Goal: Task Accomplishment & Management: Use online tool/utility

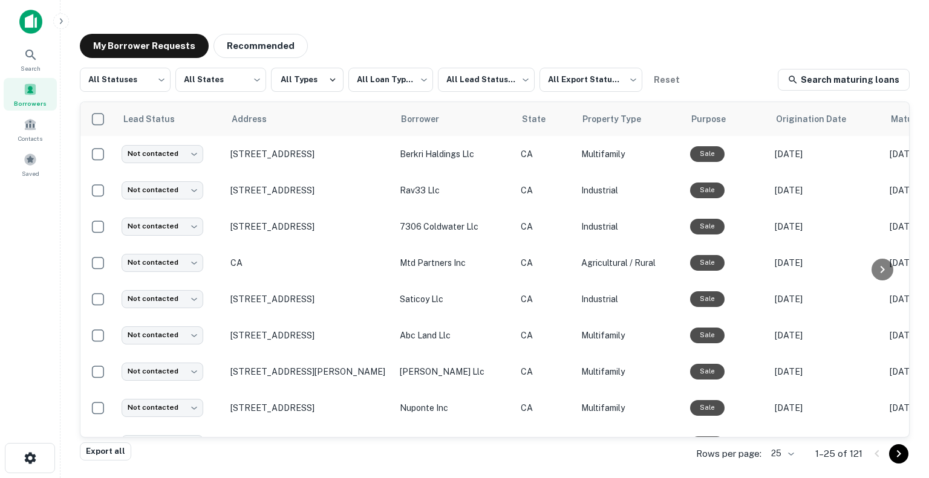
click at [22, 18] on img at bounding box center [30, 22] width 23 height 24
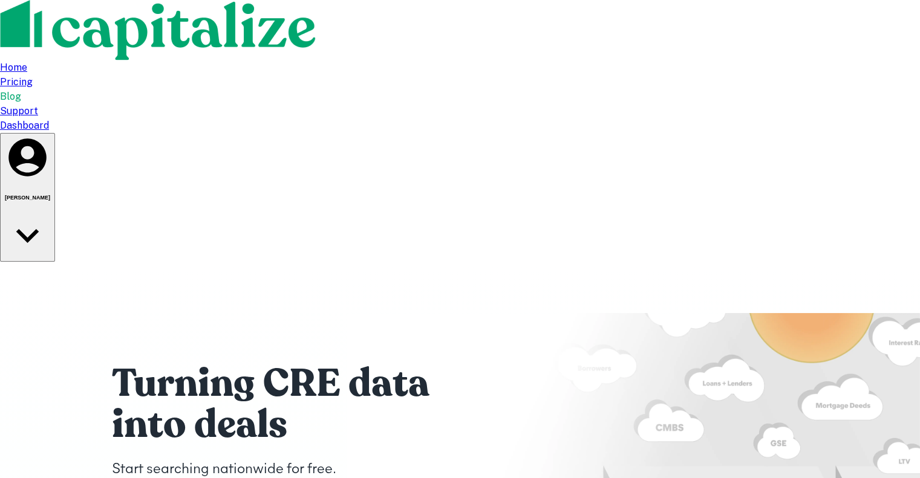
click at [571, 48] on div "Home Pricing Blog Support Dashboard [PERSON_NAME]" at bounding box center [460, 131] width 920 height 262
click at [473, 15] on div "Home Pricing Blog Support Dashboard [PERSON_NAME]" at bounding box center [460, 131] width 920 height 262
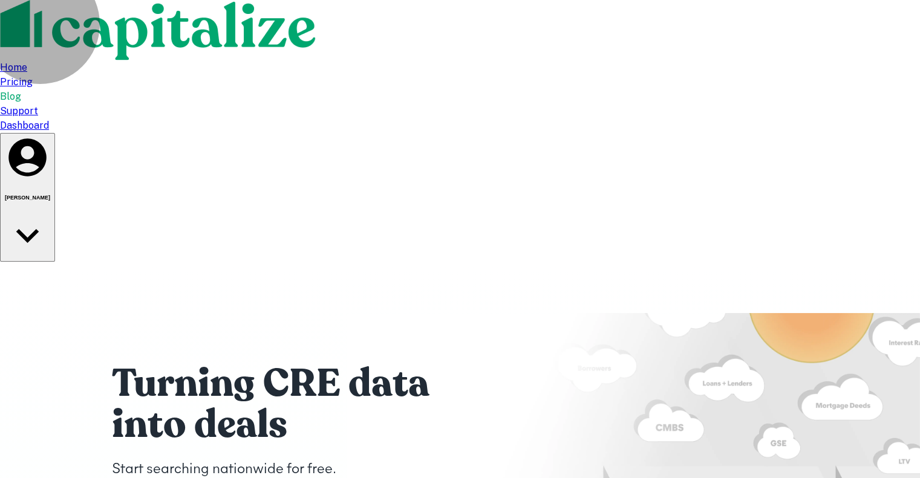
click at [55, 133] on button "[PERSON_NAME]" at bounding box center [27, 197] width 55 height 129
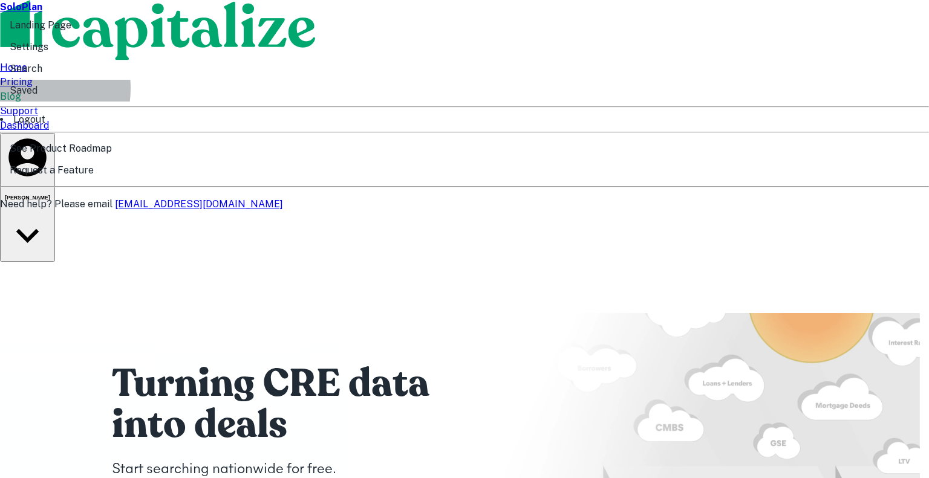
click at [789, 102] on li "Saved" at bounding box center [464, 91] width 929 height 22
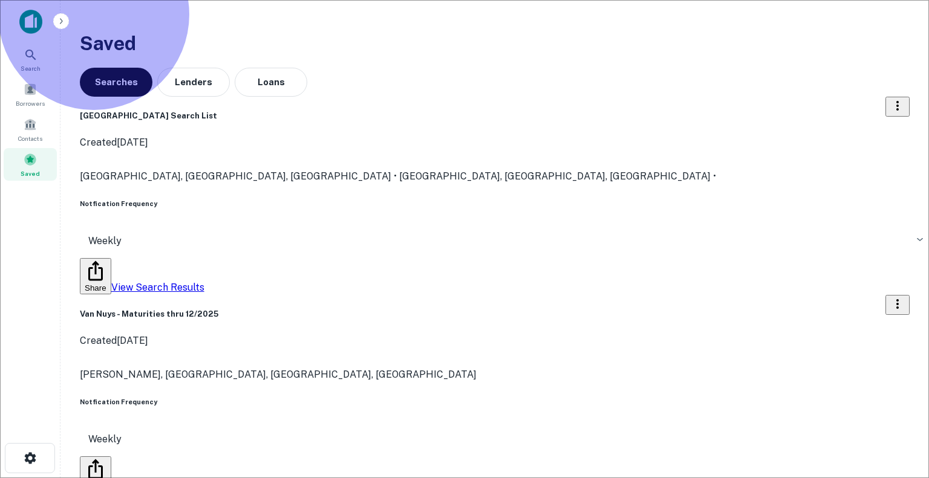
click at [204, 293] on link "View Search Results" at bounding box center [157, 287] width 93 height 11
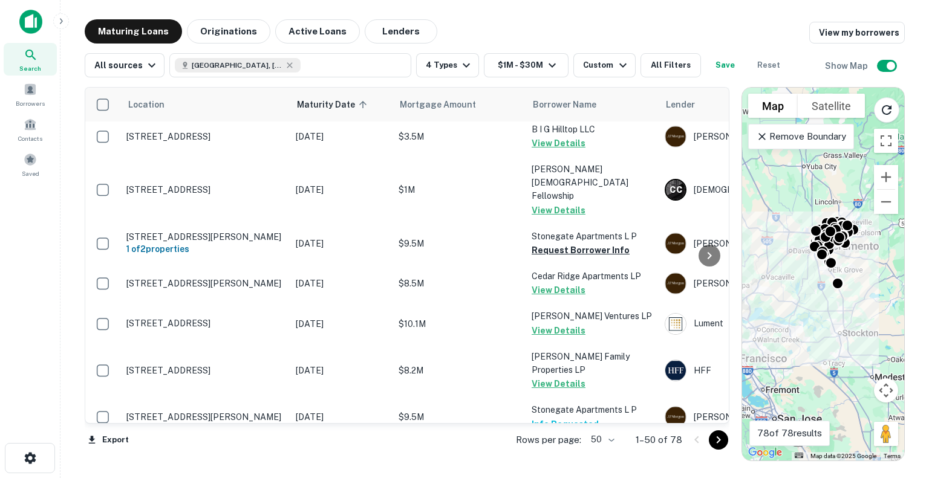
scroll to position [1890, 0]
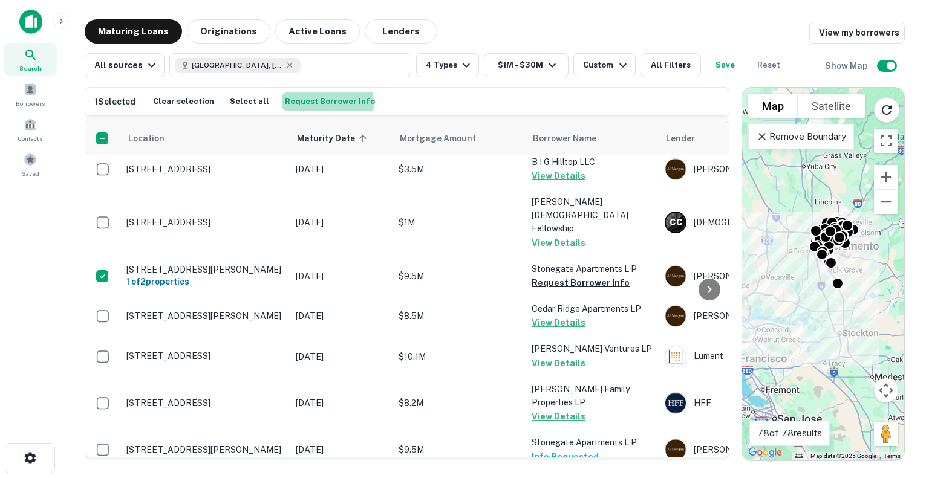
click at [317, 103] on button "Request Borrower Info" at bounding box center [330, 102] width 96 height 18
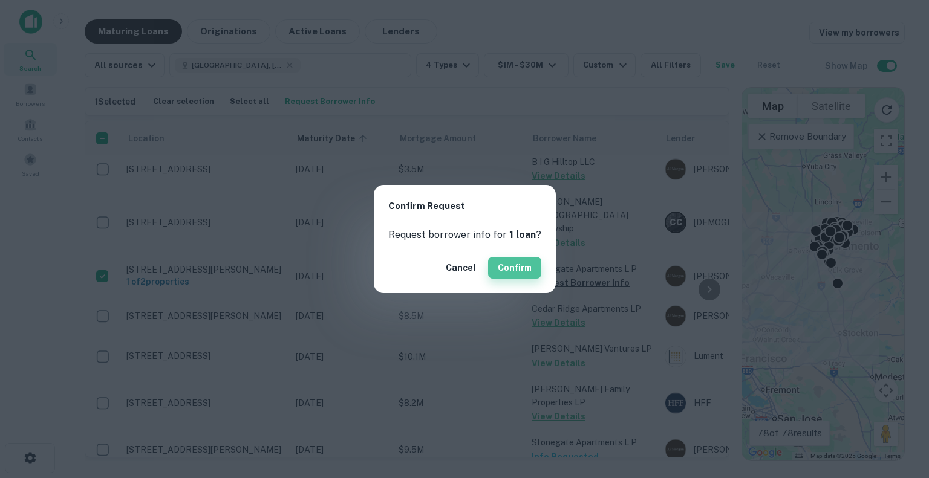
click at [518, 262] on button "Confirm" at bounding box center [514, 268] width 53 height 22
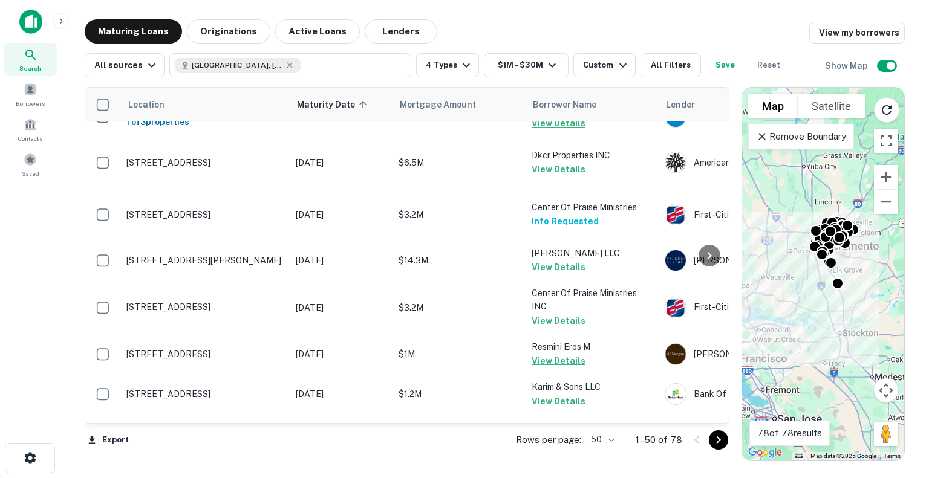
scroll to position [709, 0]
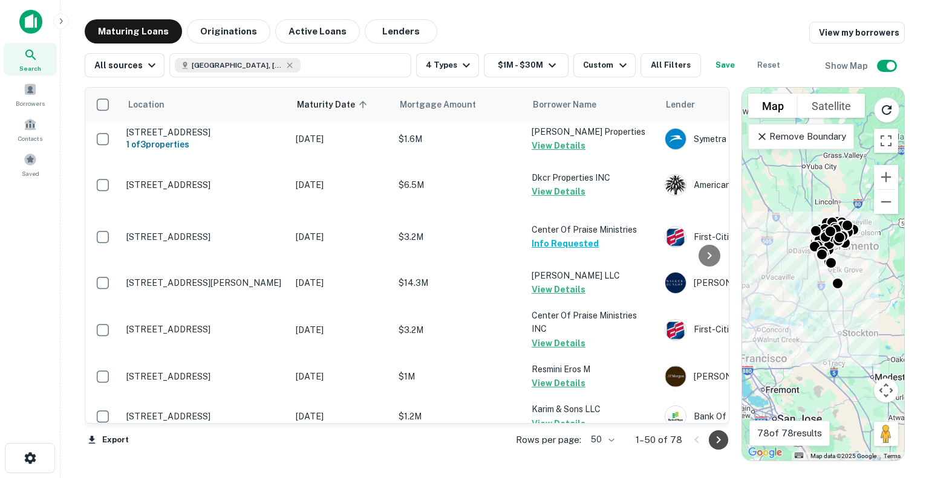
click at [714, 441] on icon "Go to next page" at bounding box center [718, 440] width 15 height 15
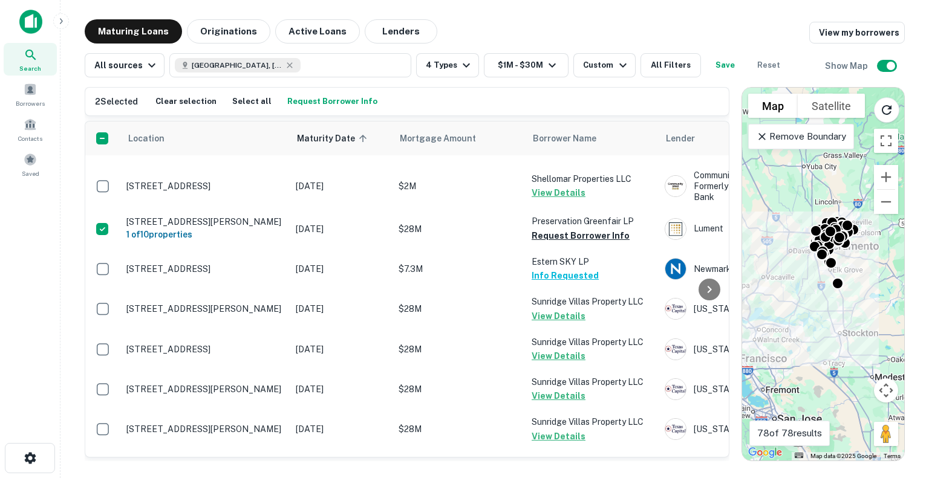
scroll to position [968, 0]
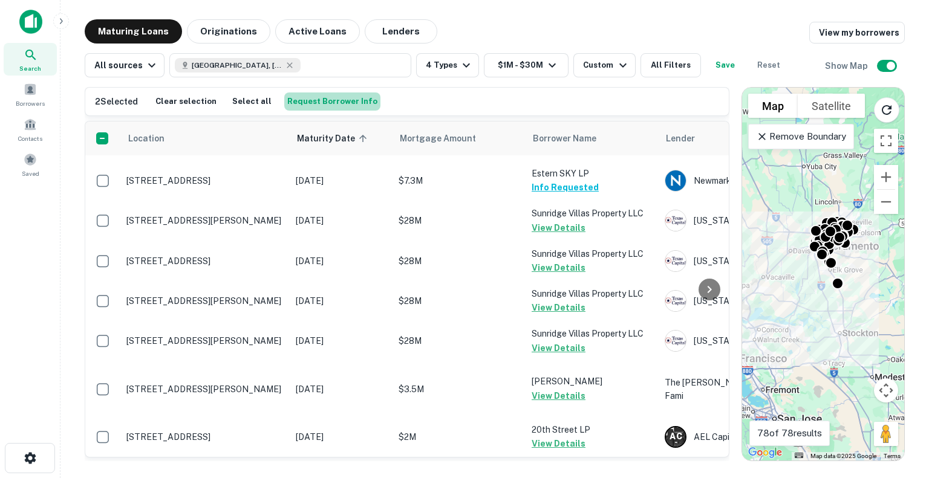
click at [333, 99] on button "Request Borrower Info" at bounding box center [332, 102] width 96 height 18
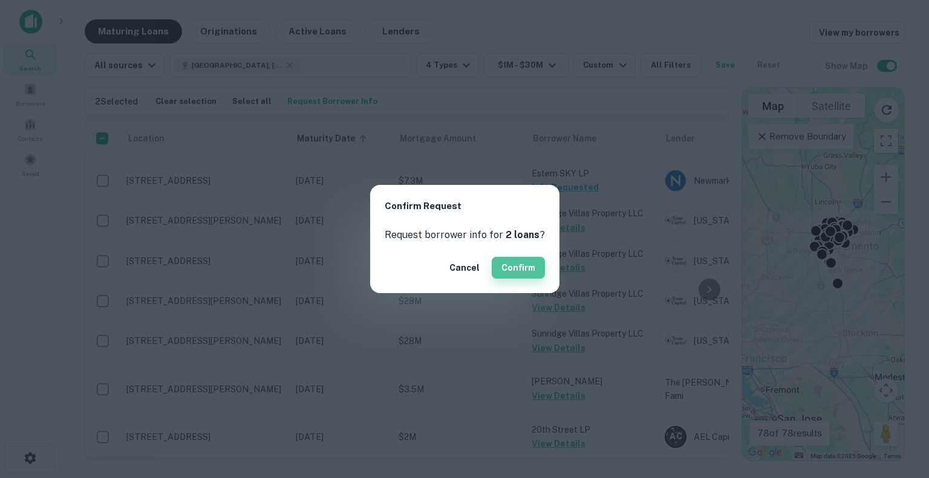
click at [522, 270] on button "Confirm" at bounding box center [518, 268] width 53 height 22
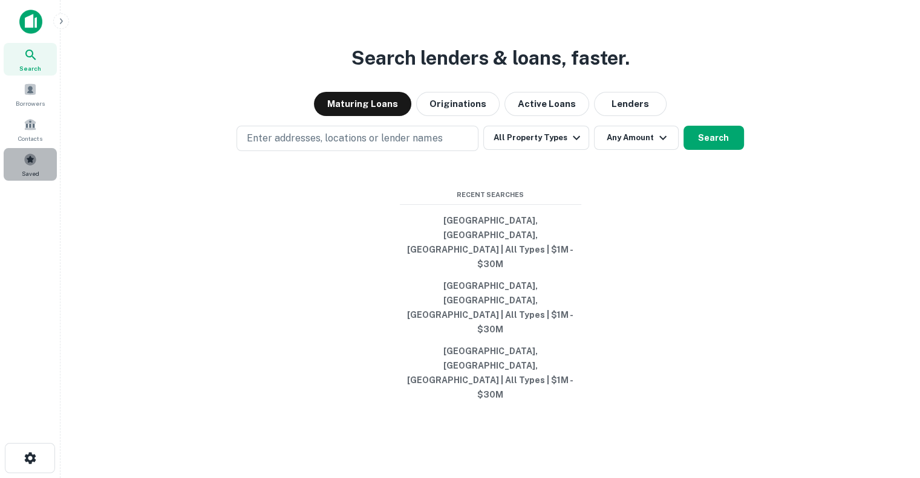
click at [30, 157] on span at bounding box center [30, 159] width 13 height 13
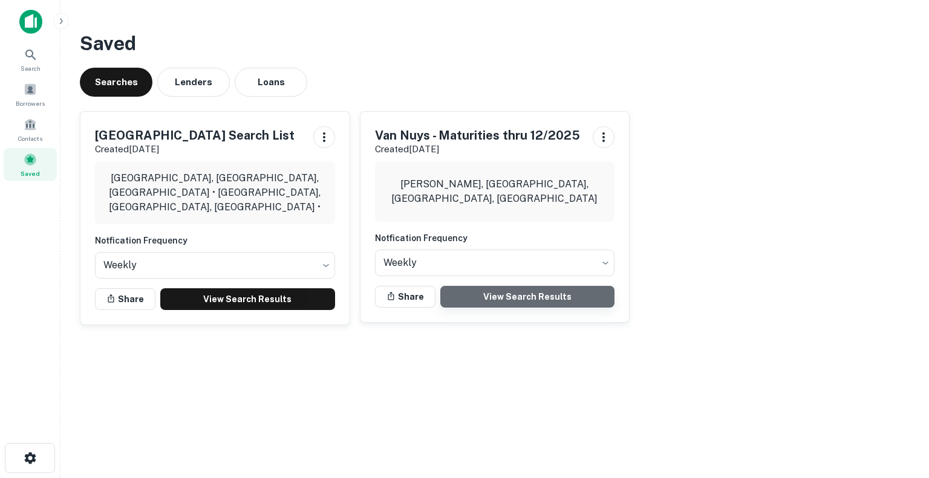
click at [515, 302] on link "View Search Results" at bounding box center [527, 297] width 175 height 22
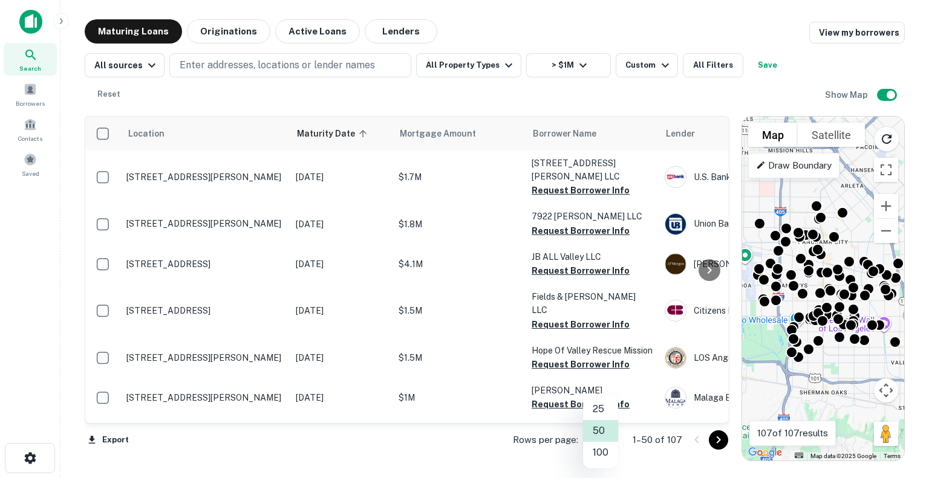
click at [614, 440] on body "Search Borrowers Contacts Saved Maturing Loans Originations Active Loans Lender…" at bounding box center [464, 239] width 929 height 478
click at [104, 140] on div at bounding box center [464, 239] width 929 height 478
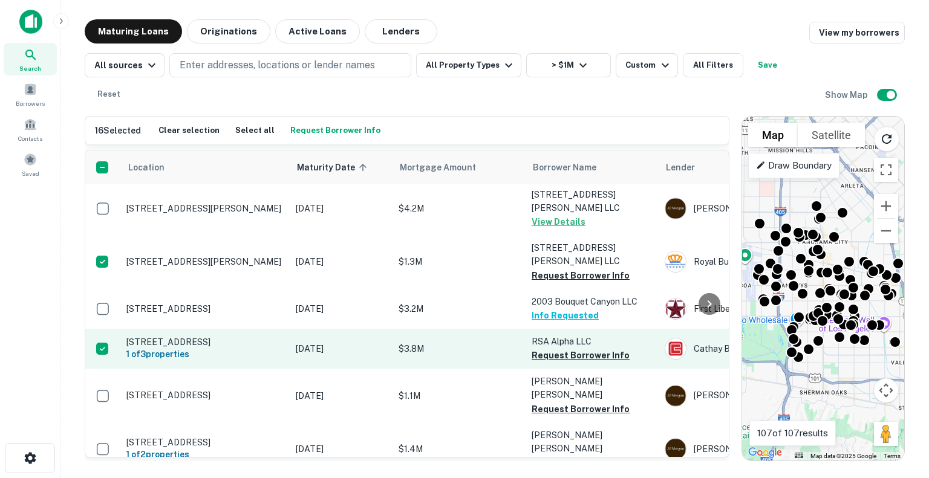
scroll to position [912, 0]
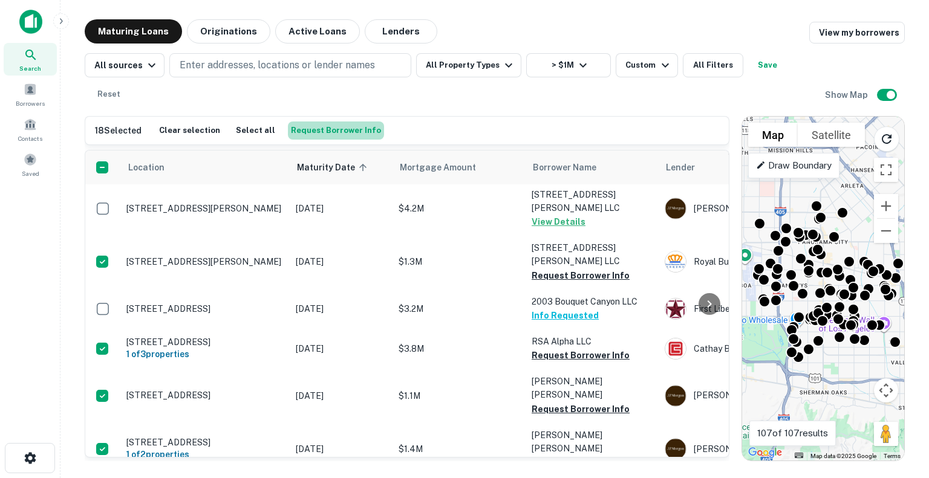
click at [346, 122] on button "Request Borrower Info" at bounding box center [336, 131] width 96 height 18
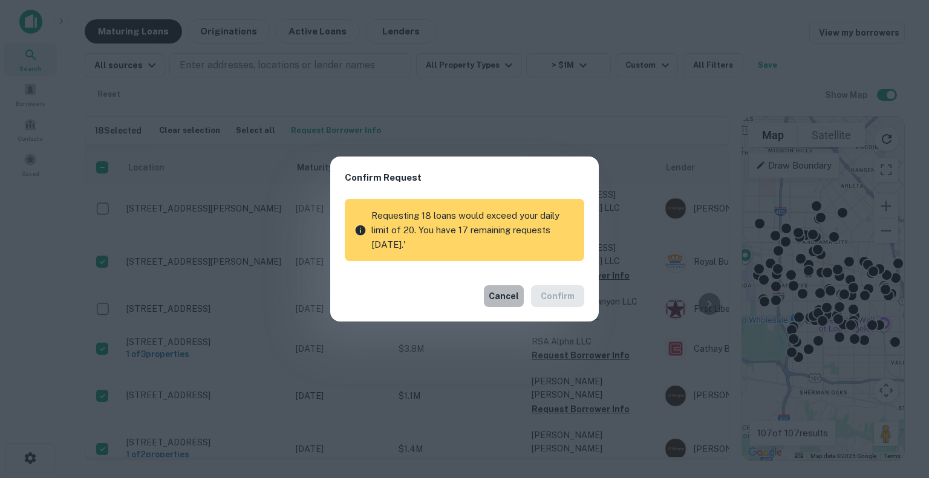
click at [508, 297] on button "Cancel" at bounding box center [504, 296] width 40 height 22
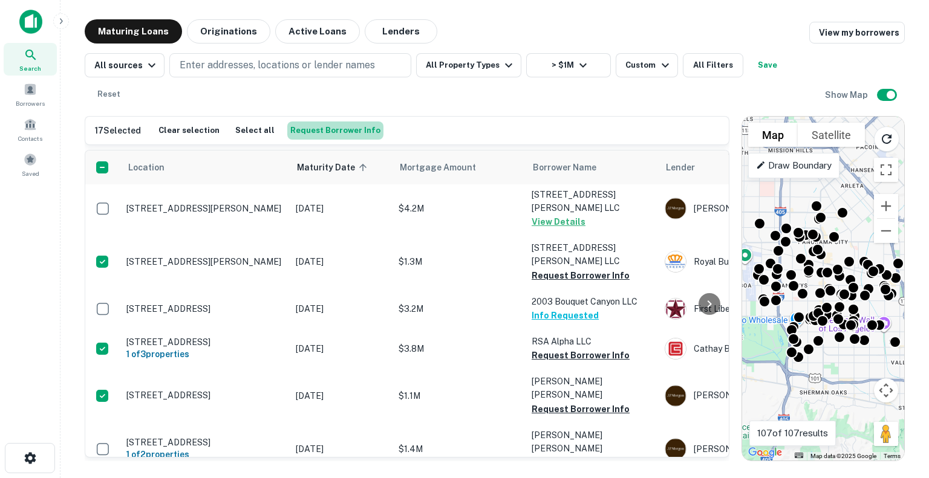
click at [329, 122] on button "Request Borrower Info" at bounding box center [335, 131] width 96 height 18
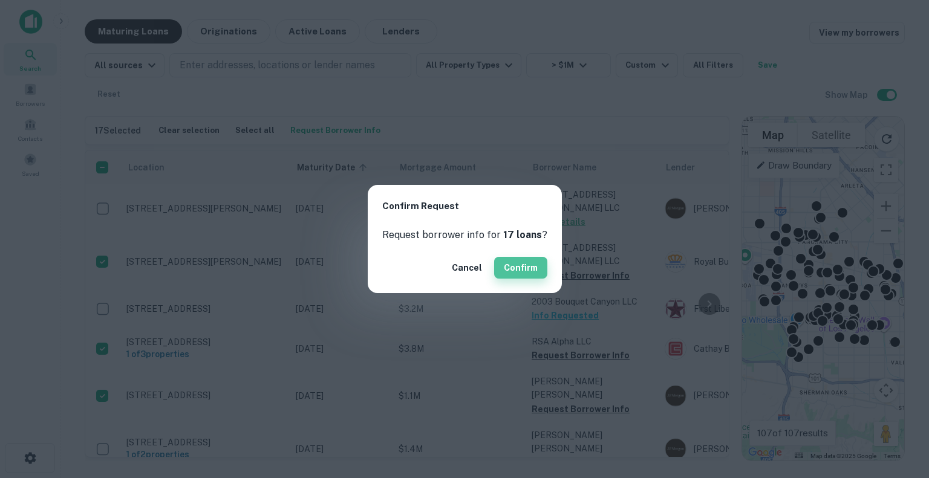
click at [516, 273] on button "Confirm" at bounding box center [520, 268] width 53 height 22
